Goal: Obtain resource: Download file/media

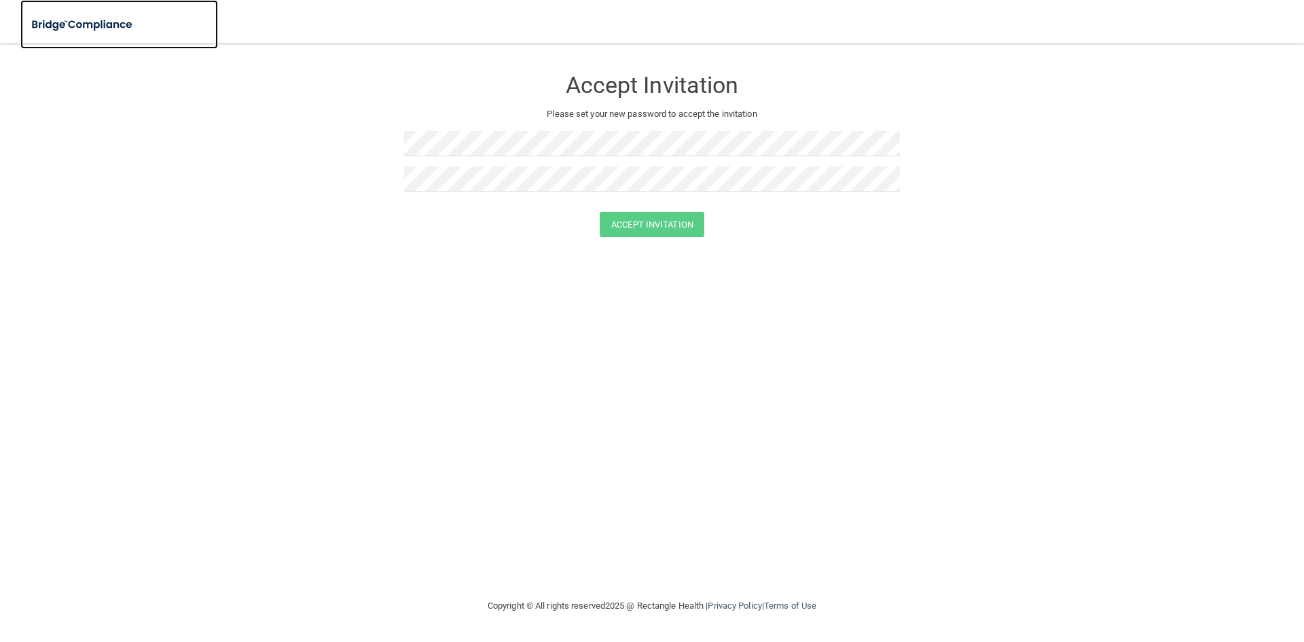
click at [90, 26] on img at bounding box center [82, 25] width 125 height 28
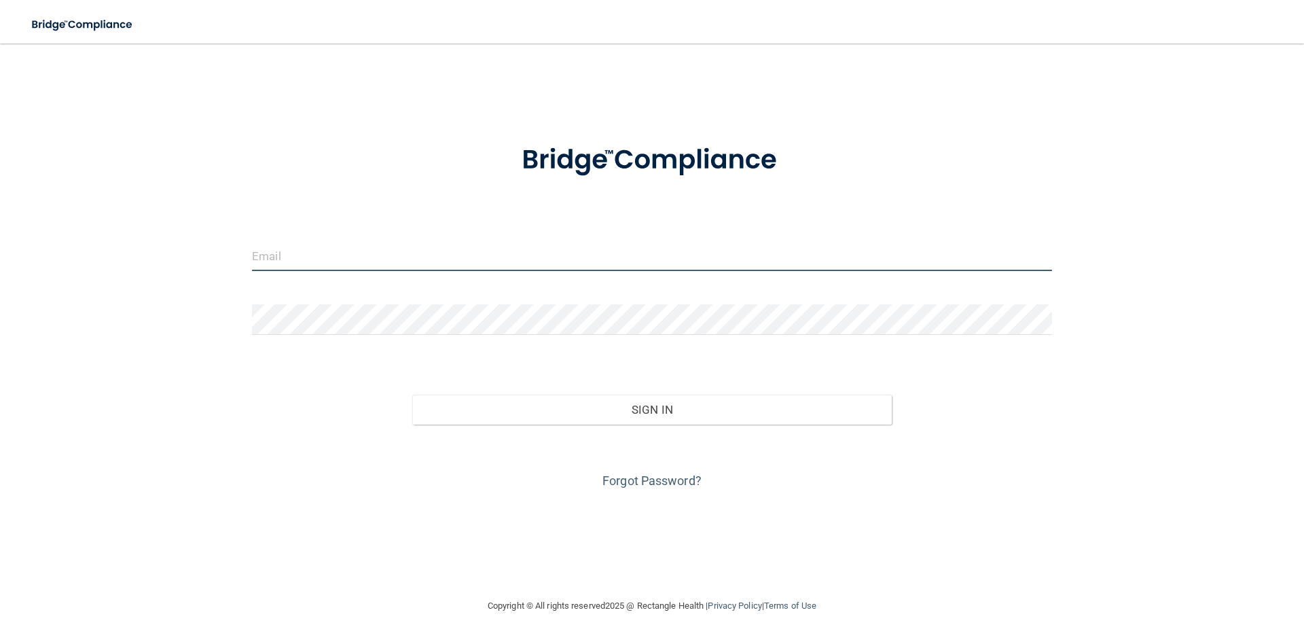
click at [314, 261] on input "email" at bounding box center [652, 255] width 800 height 31
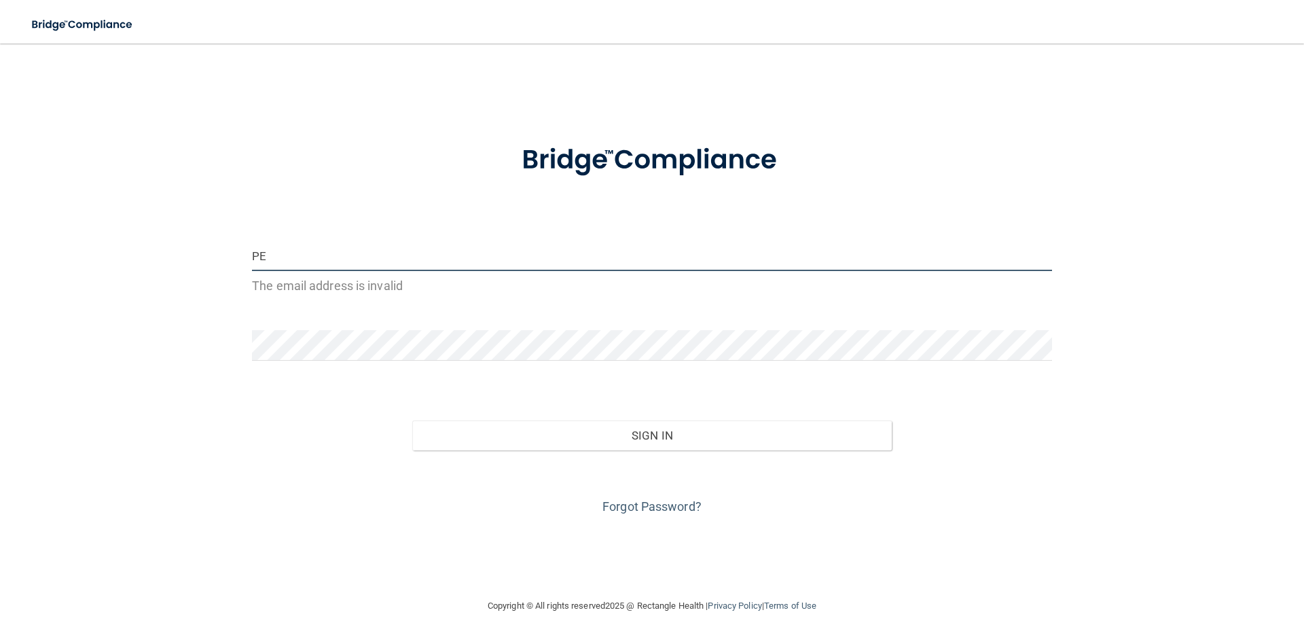
type input "P"
type input "[EMAIL_ADDRESS][DOMAIN_NAME]"
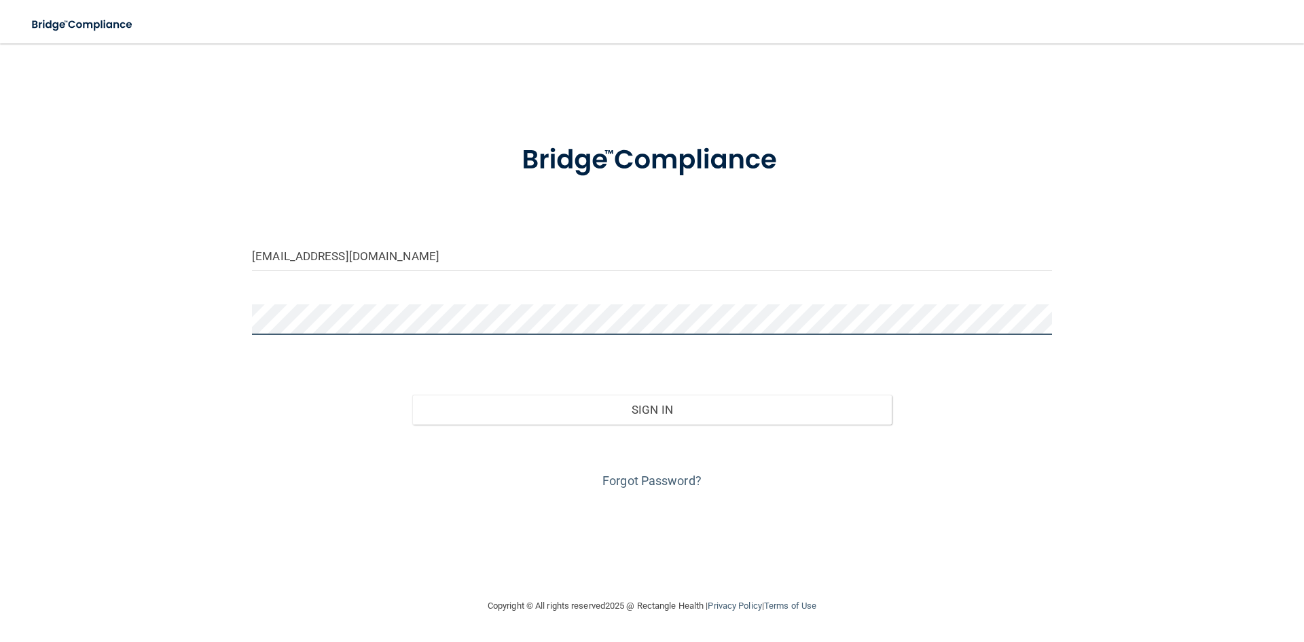
click at [123, 321] on div "[EMAIL_ADDRESS][DOMAIN_NAME] Invalid email/password. You don't have permission …" at bounding box center [652, 320] width 1250 height 527
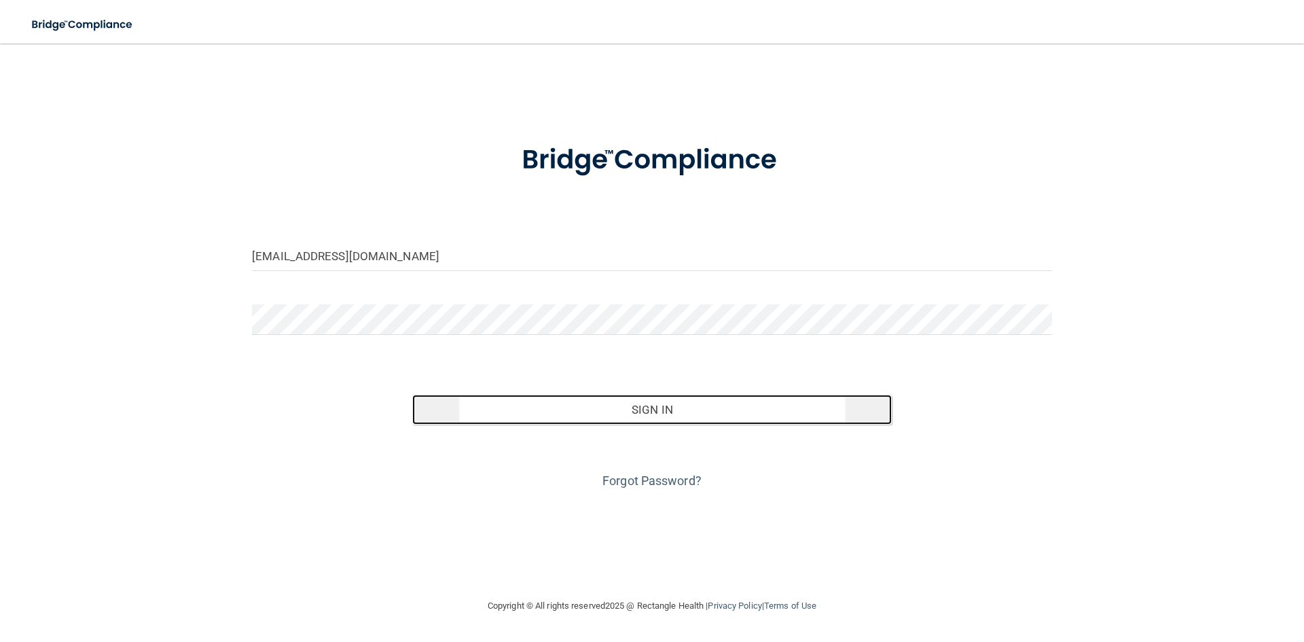
click at [670, 400] on button "Sign In" at bounding box center [652, 410] width 480 height 30
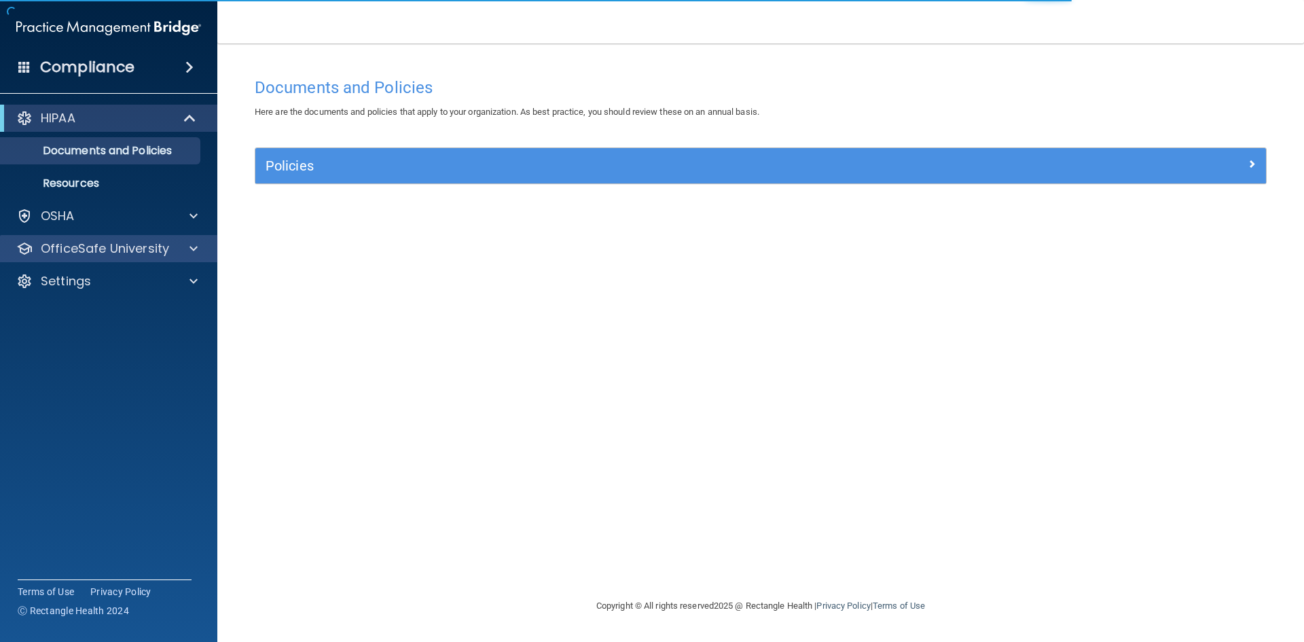
click at [48, 257] on div "OfficeSafe University" at bounding box center [109, 248] width 218 height 27
click at [195, 249] on span at bounding box center [194, 248] width 8 height 16
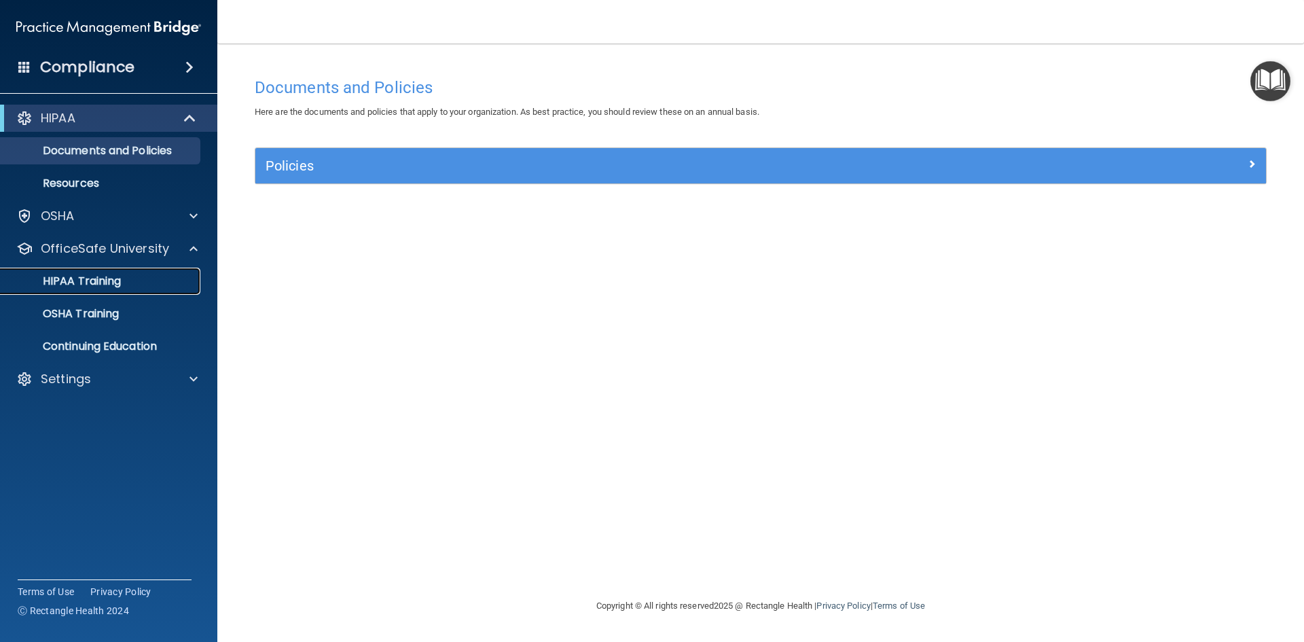
click at [73, 276] on p "HIPAA Training" at bounding box center [65, 281] width 112 height 14
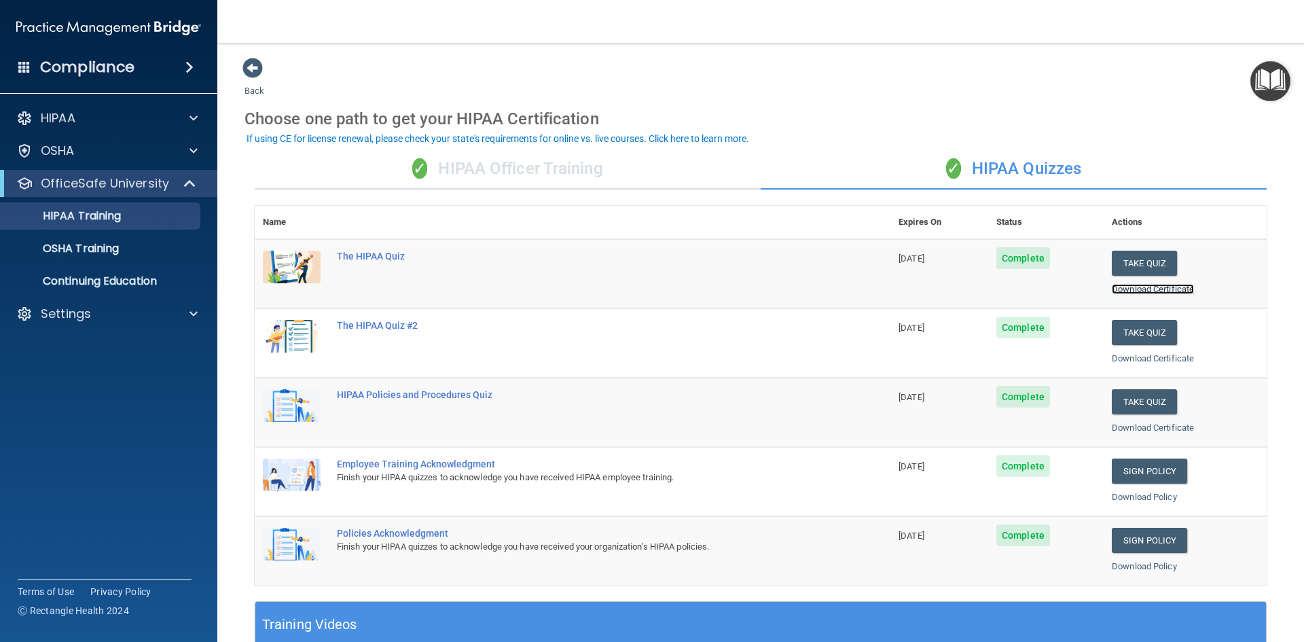
click at [1133, 284] on link "Download Certificate" at bounding box center [1153, 289] width 82 height 10
click at [1143, 355] on link "Download Certificate" at bounding box center [1153, 358] width 82 height 10
click at [1133, 421] on div "Download Certificate" at bounding box center [1185, 428] width 147 height 16
click at [1129, 425] on link "Download Certificate" at bounding box center [1153, 428] width 82 height 10
click at [1020, 214] on th "Status" at bounding box center [1045, 222] width 115 height 33
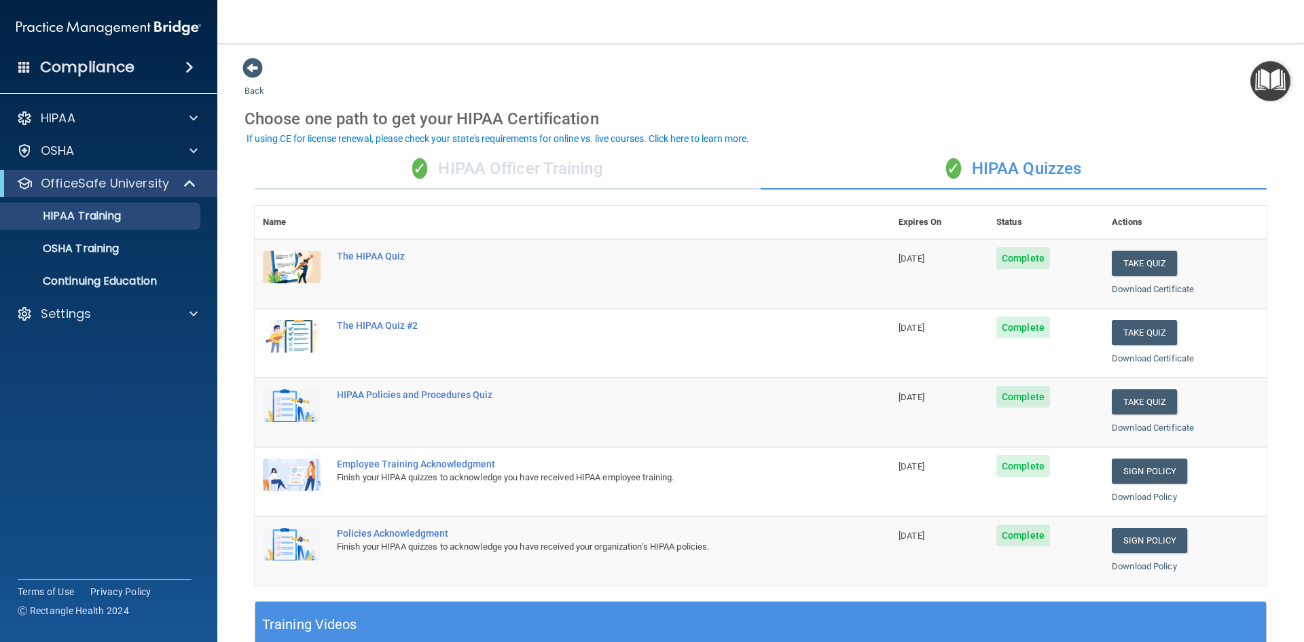
click at [1135, 227] on th "Actions" at bounding box center [1185, 222] width 163 height 33
click at [82, 246] on p "OSHA Training" at bounding box center [64, 249] width 110 height 14
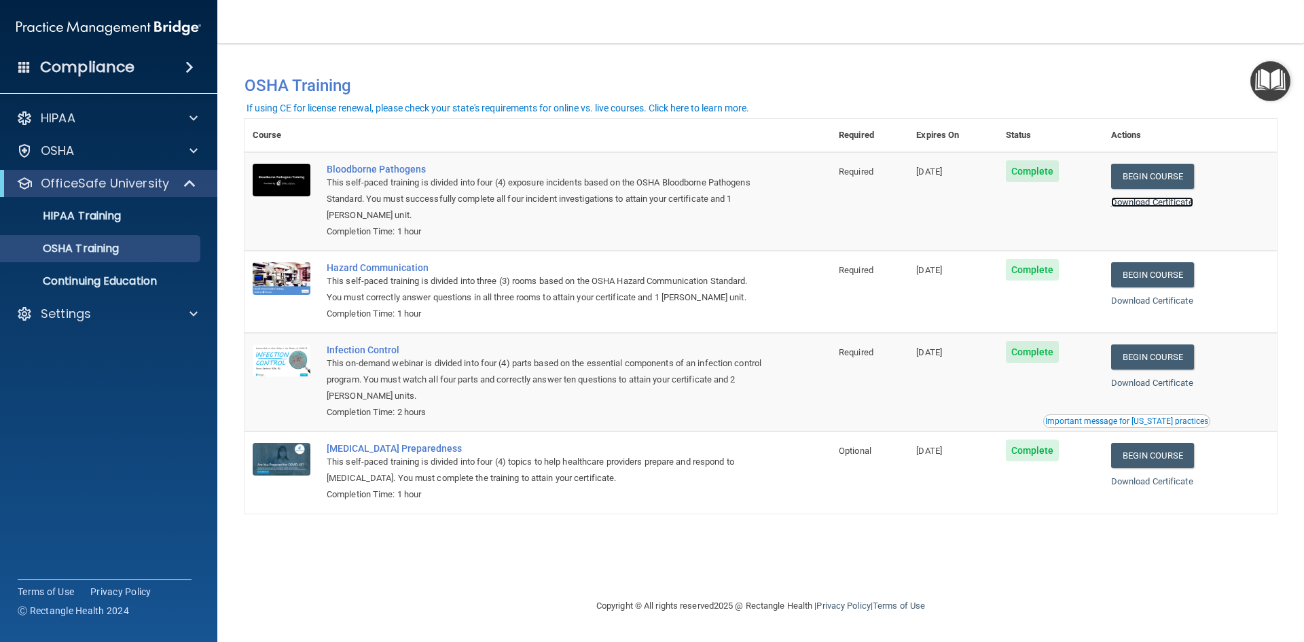
click at [1178, 200] on link "Download Certificate" at bounding box center [1152, 202] width 82 height 10
click at [1164, 307] on div "Download Certificate" at bounding box center [1190, 301] width 158 height 16
click at [1168, 301] on link "Download Certificate" at bounding box center [1152, 300] width 82 height 10
click at [1163, 378] on div "Download Certificate" at bounding box center [1190, 383] width 158 height 16
click at [1184, 379] on link "Download Certificate" at bounding box center [1152, 383] width 82 height 10
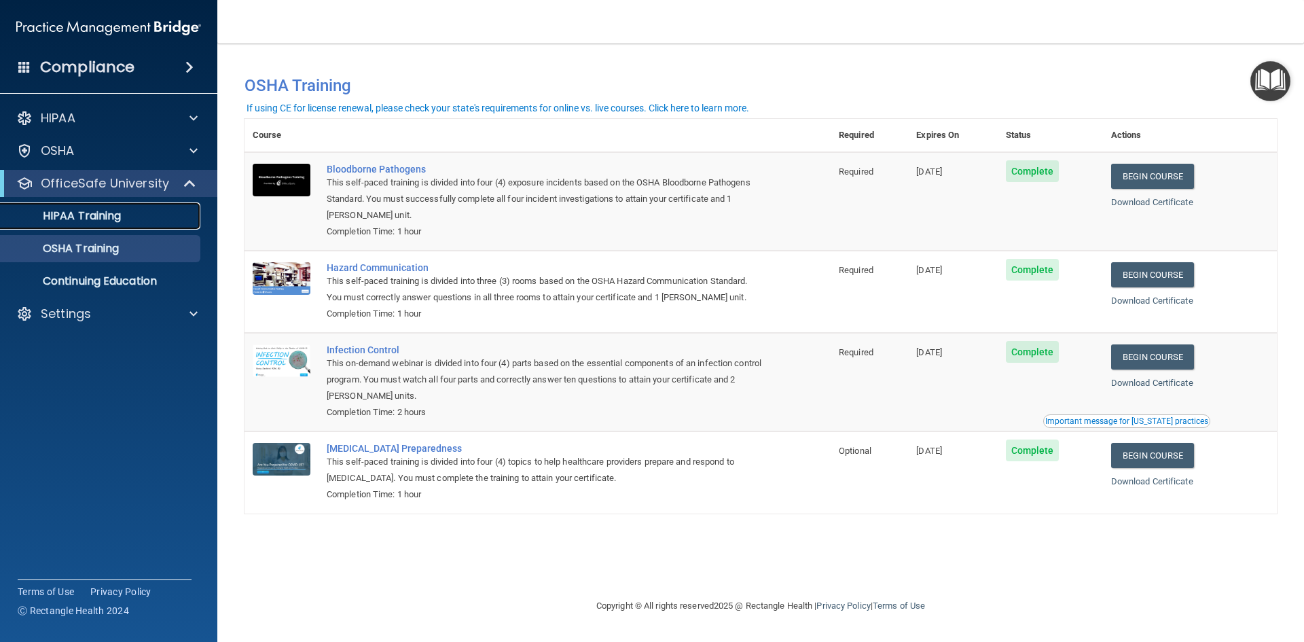
click at [74, 221] on p "HIPAA Training" at bounding box center [65, 216] width 112 height 14
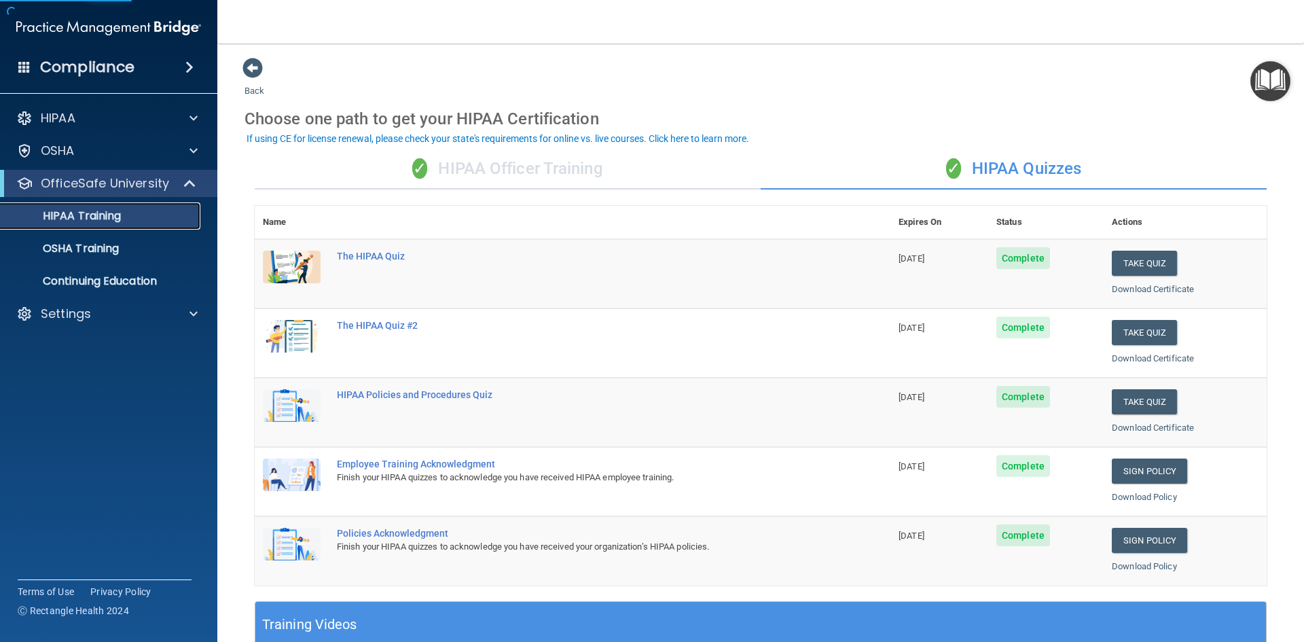
scroll to position [68, 0]
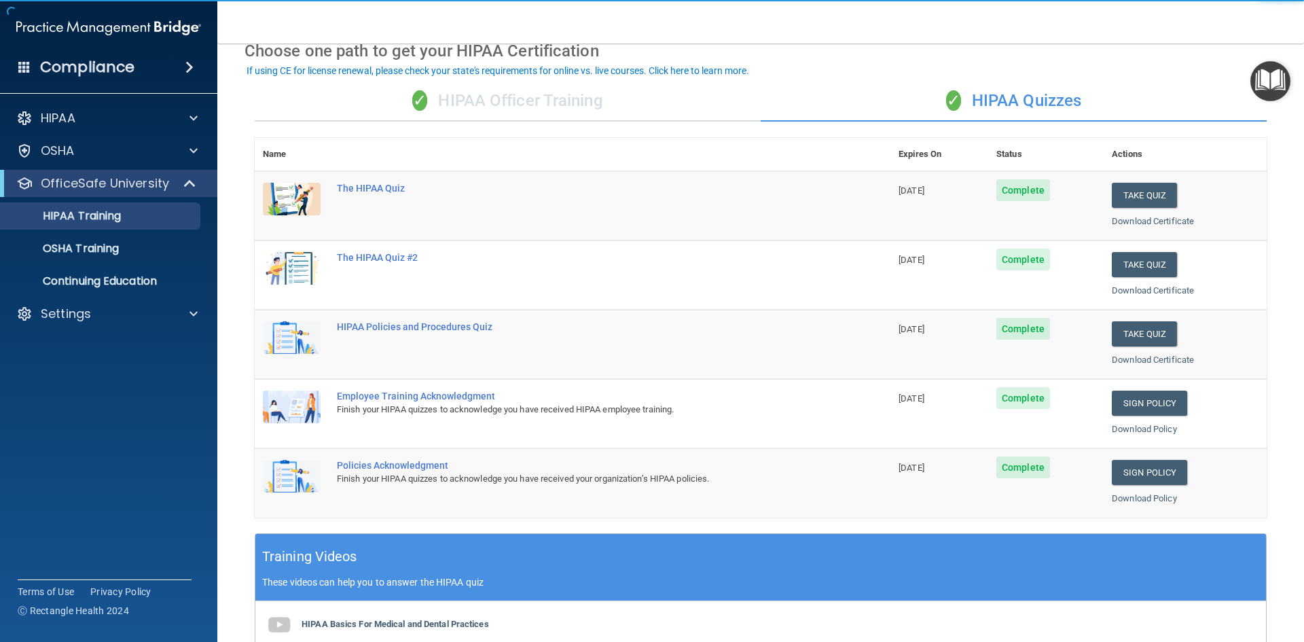
click at [476, 79] on div "✓ HIPAA Officer Training ✓ HIPAA Quizzes Name Expires On Status Actions The HIP…" at bounding box center [761, 486] width 1033 height 830
click at [471, 96] on div "✓ HIPAA Officer Training" at bounding box center [508, 101] width 506 height 41
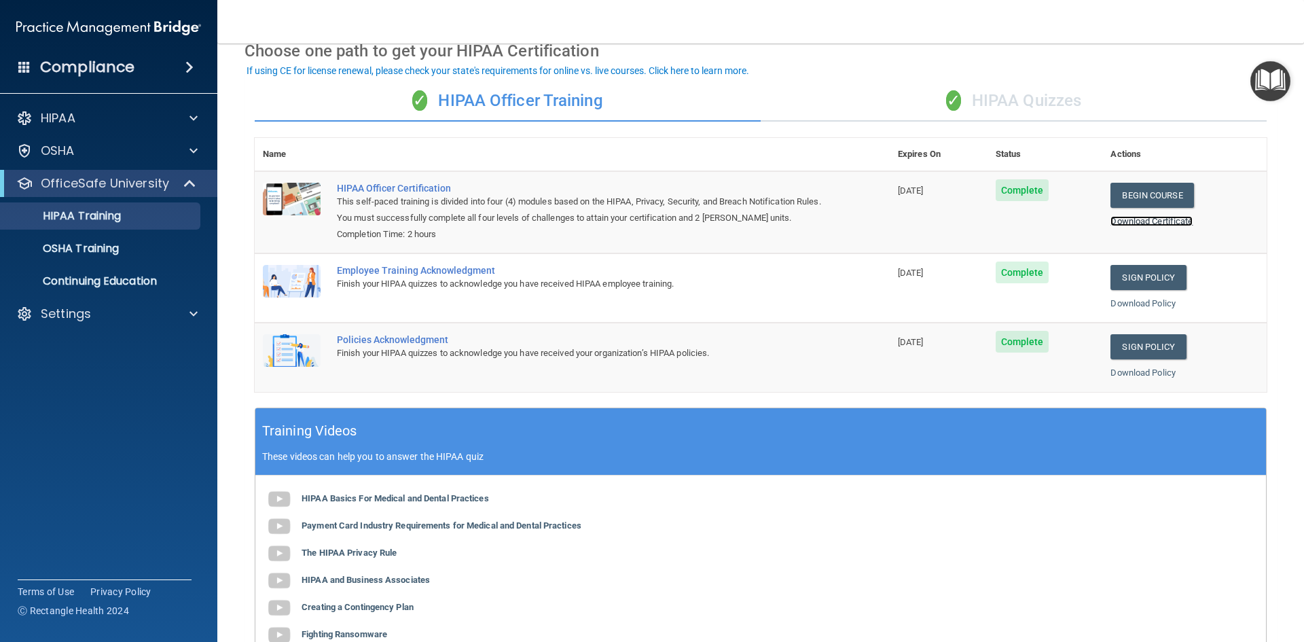
click at [1162, 219] on link "Download Certificate" at bounding box center [1152, 221] width 82 height 10
click at [1147, 299] on link "Download Policy" at bounding box center [1143, 303] width 65 height 10
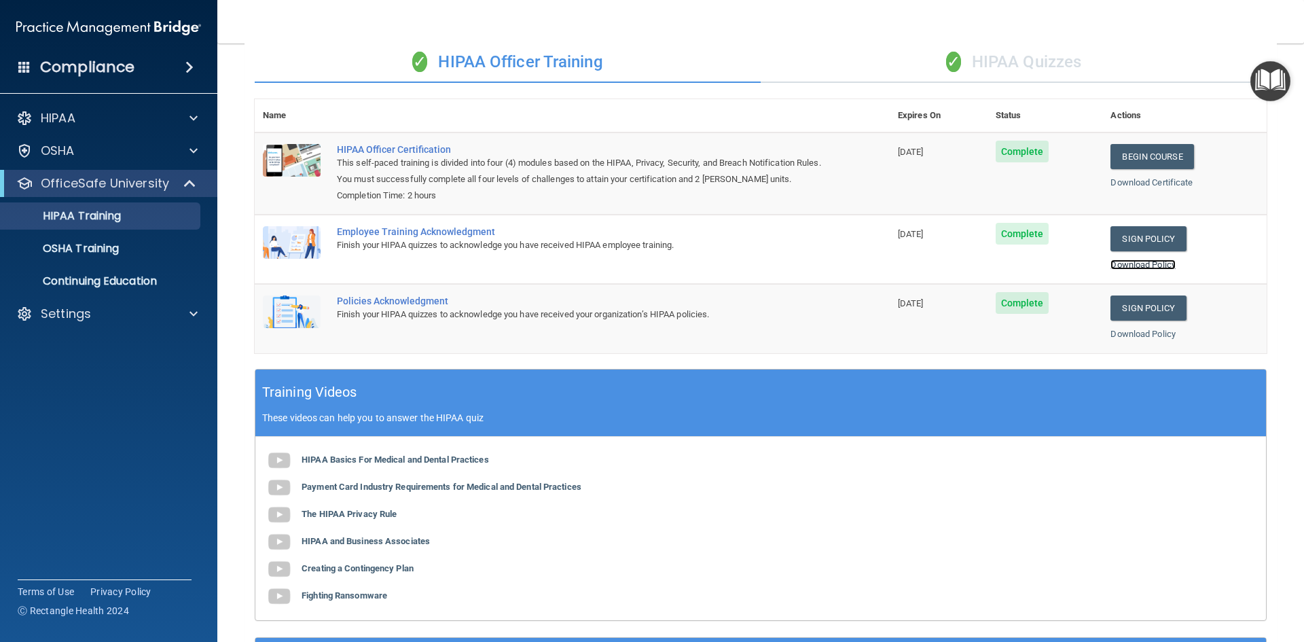
scroll to position [0, 0]
